Goal: Task Accomplishment & Management: Use online tool/utility

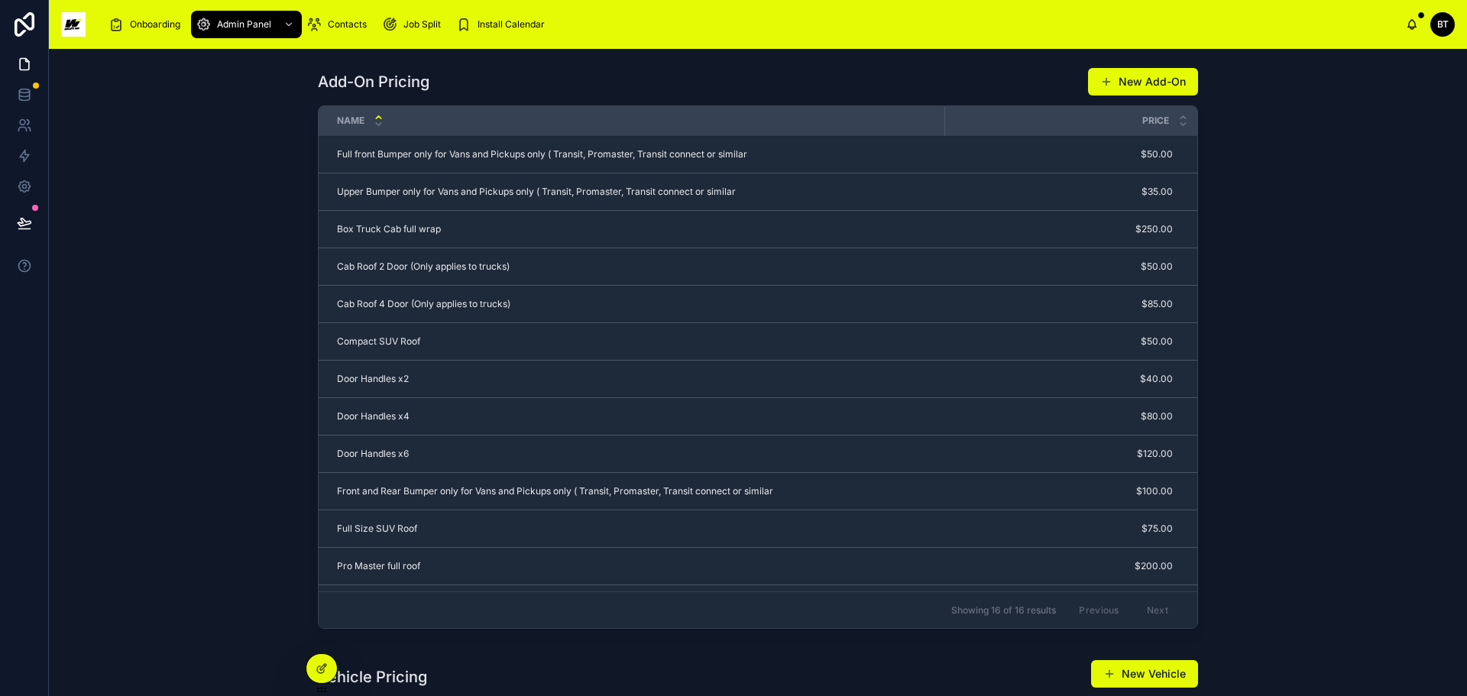
click at [533, 15] on div "Install Calendar" at bounding box center [503, 24] width 95 height 24
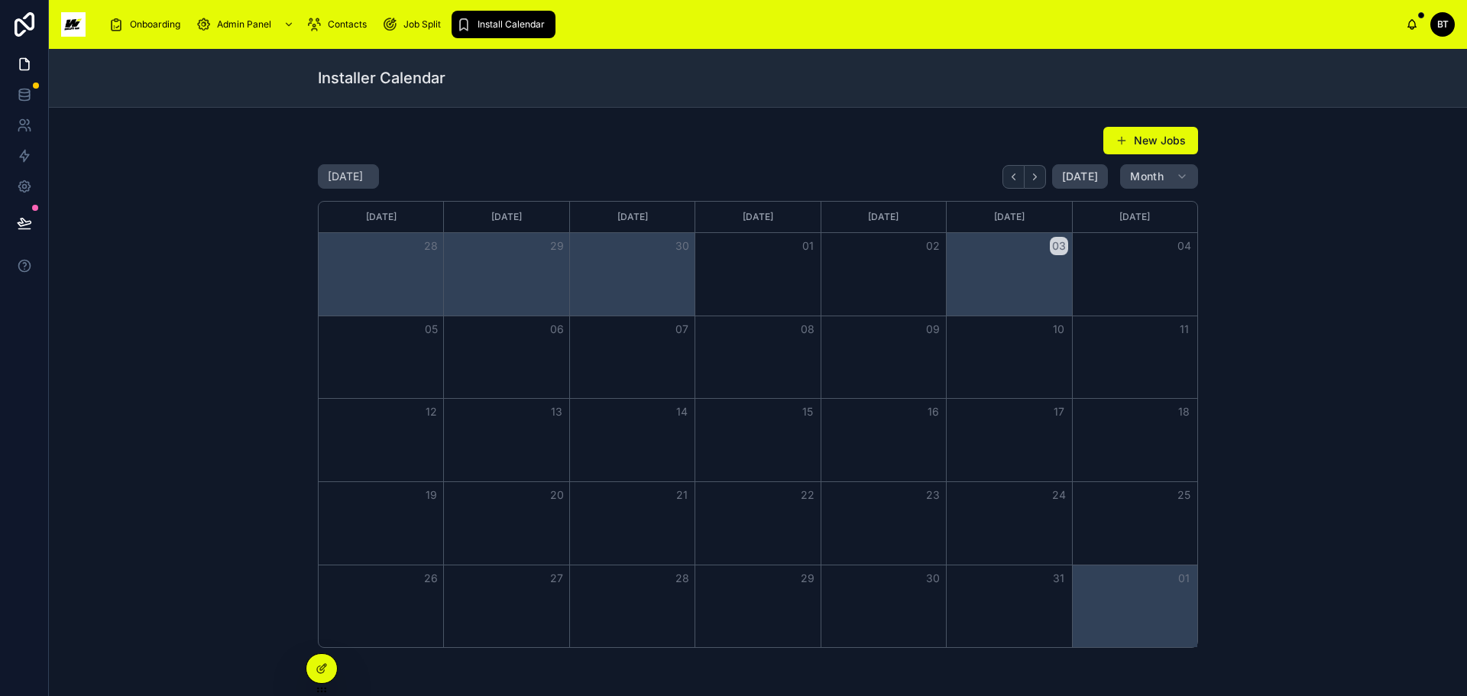
click at [616, 270] on div "Month View" at bounding box center [631, 274] width 125 height 83
click at [684, 248] on button "30" at bounding box center [682, 246] width 18 height 18
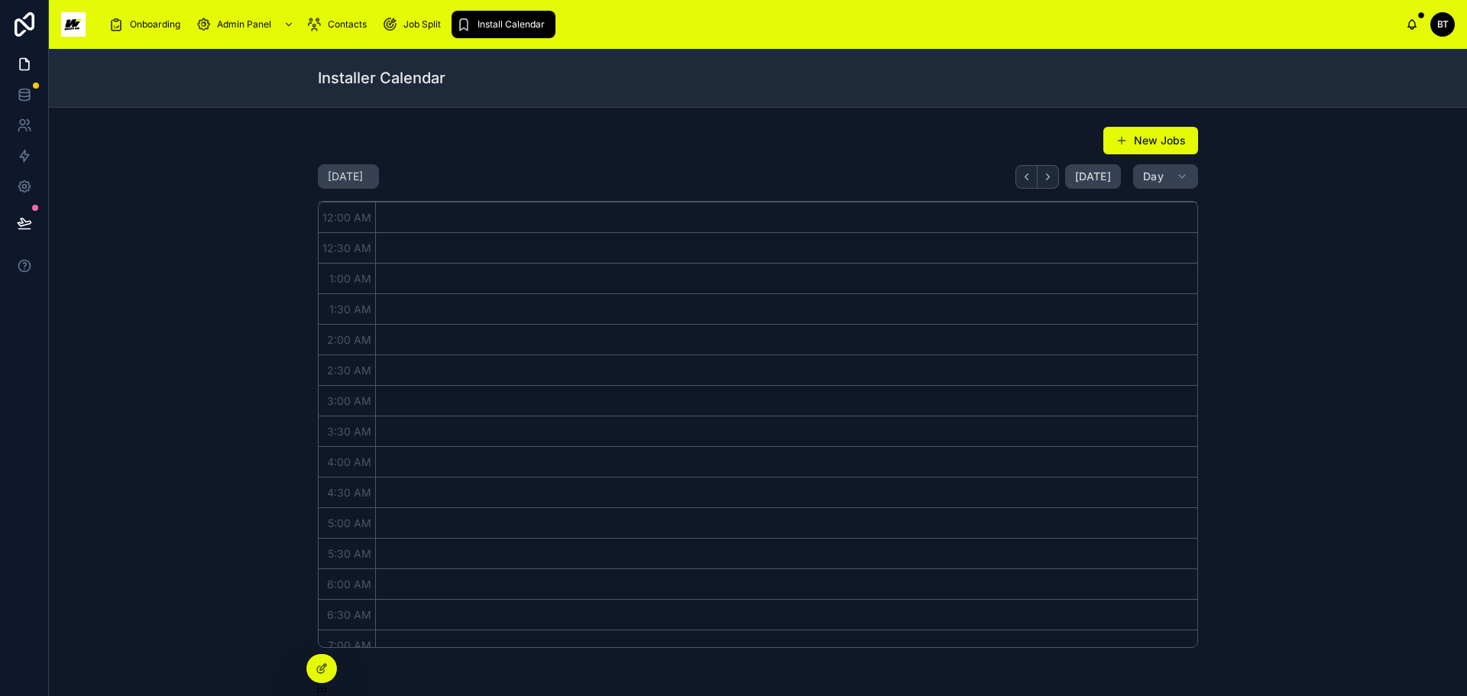
click at [21, 93] on icon at bounding box center [24, 91] width 10 height 4
